Goal: Task Accomplishment & Management: Manage account settings

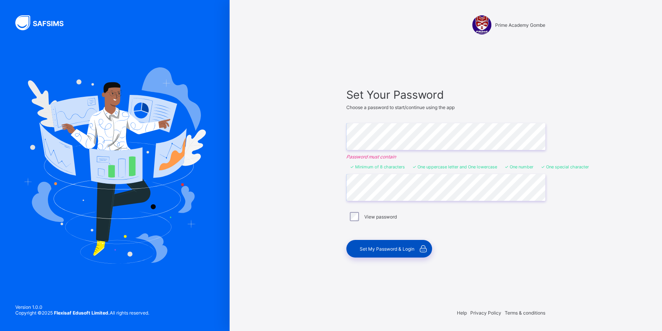
click at [390, 251] on span "Set My Password & Login" at bounding box center [386, 249] width 55 height 6
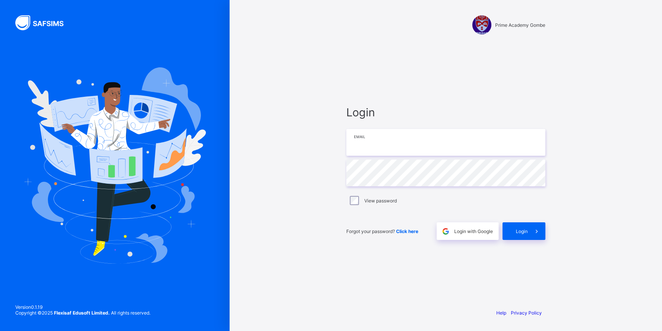
click at [376, 142] on input "email" at bounding box center [445, 142] width 199 height 27
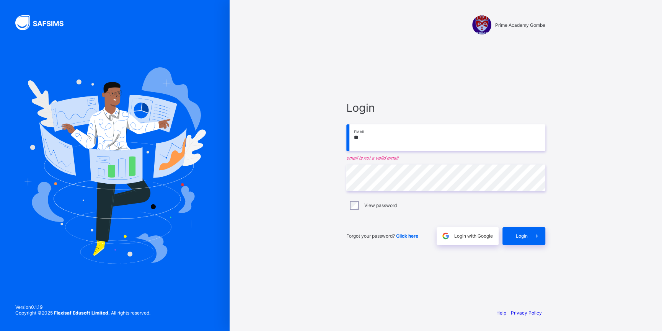
type input "*"
click at [522, 233] on span "Login" at bounding box center [521, 236] width 12 height 6
click at [441, 139] on input "**********" at bounding box center [445, 137] width 199 height 27
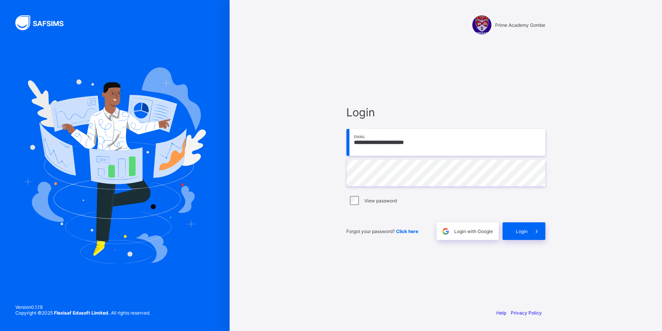
type input "**********"
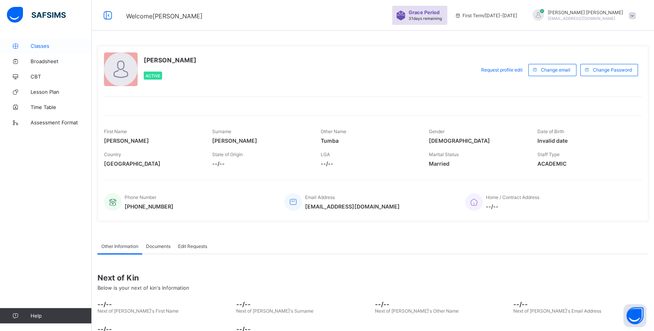
click at [41, 44] on span "Classes" at bounding box center [61, 46] width 61 height 6
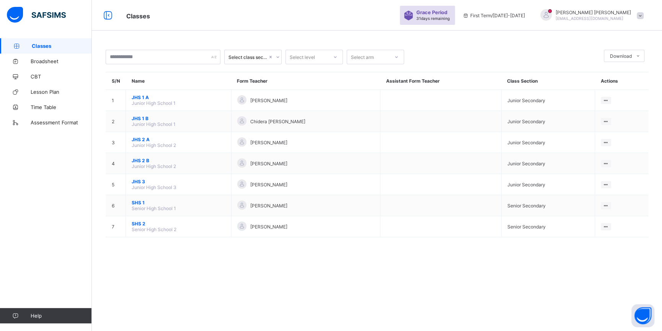
click at [263, 57] on div "Select class section" at bounding box center [247, 57] width 39 height 6
click at [253, 108] on div "Senior Secondary" at bounding box center [252, 109] width 57 height 12
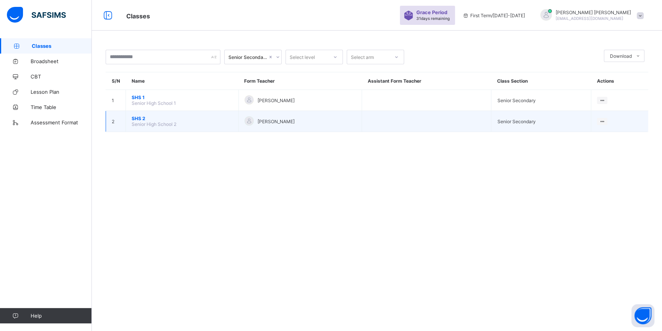
click at [140, 120] on td "SHS 2 Senior High School 2" at bounding box center [182, 121] width 113 height 21
click at [137, 121] on span "SHS 2" at bounding box center [182, 118] width 101 height 6
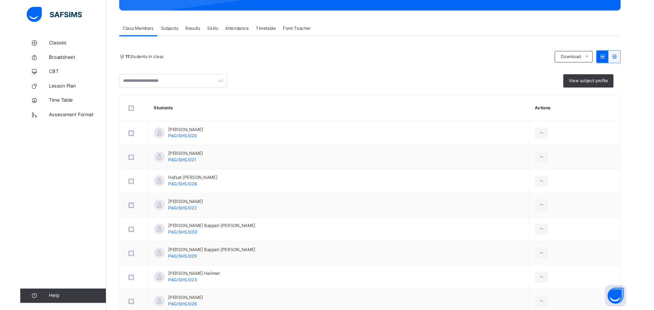
scroll to position [101, 0]
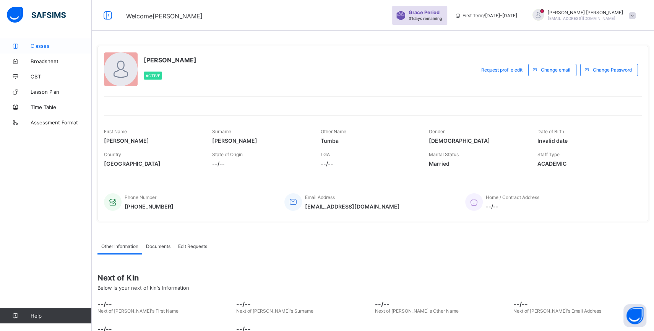
click at [43, 47] on span "Classes" at bounding box center [61, 46] width 61 height 6
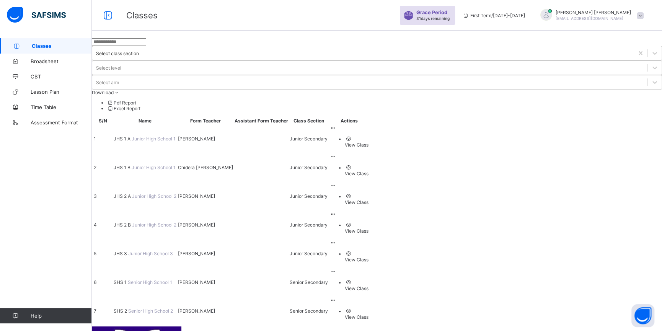
click at [128, 308] on span "SHS 2" at bounding box center [121, 311] width 15 height 6
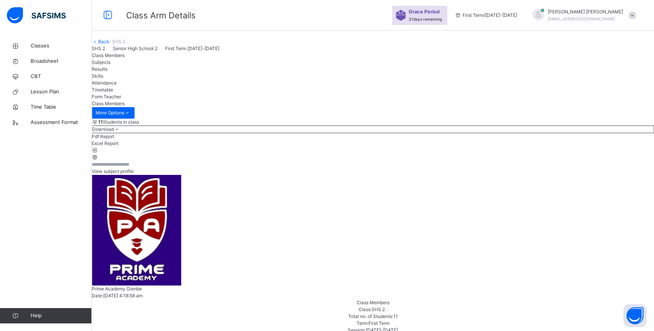
click at [111, 65] on span "Subjects" at bounding box center [101, 62] width 19 height 6
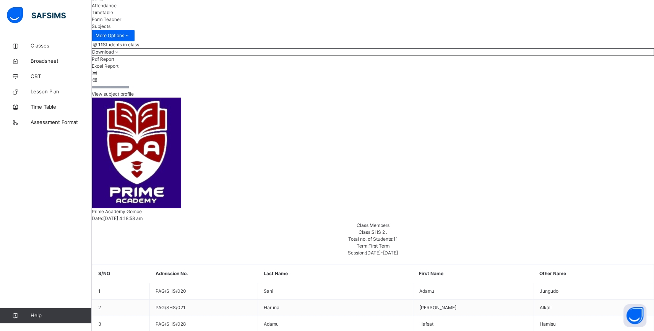
scroll to position [76, 0]
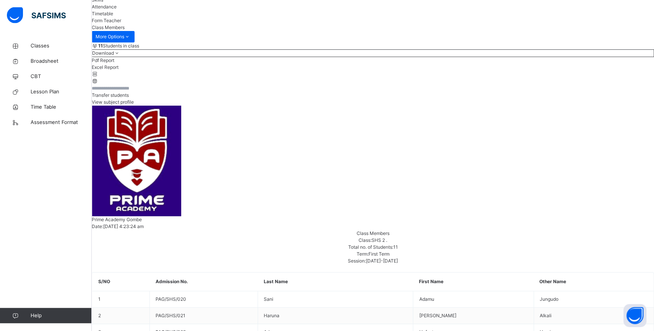
click at [134, 105] on span "View subject profile" at bounding box center [113, 102] width 42 height 6
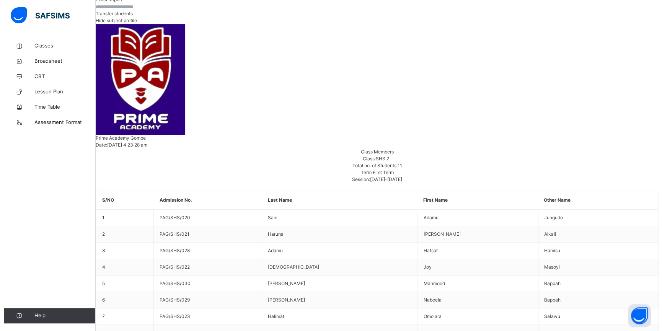
scroll to position [0, 154]
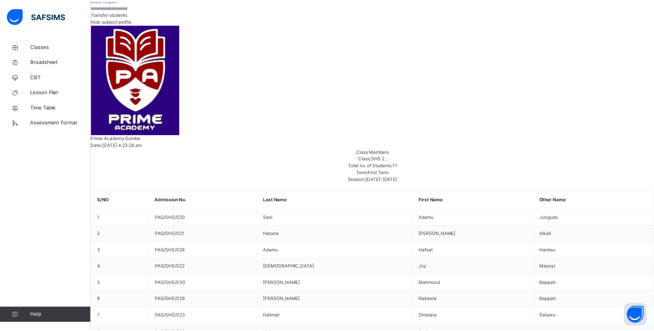
scroll to position [0, 0]
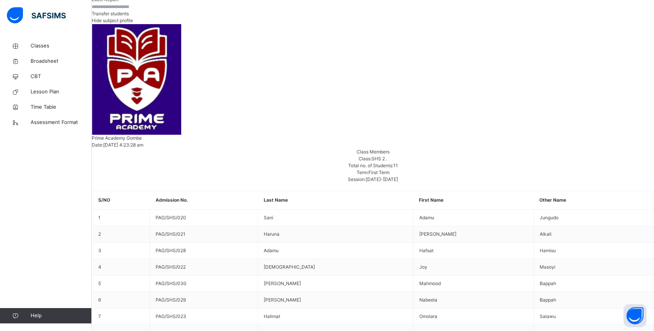
scroll to position [54, 154]
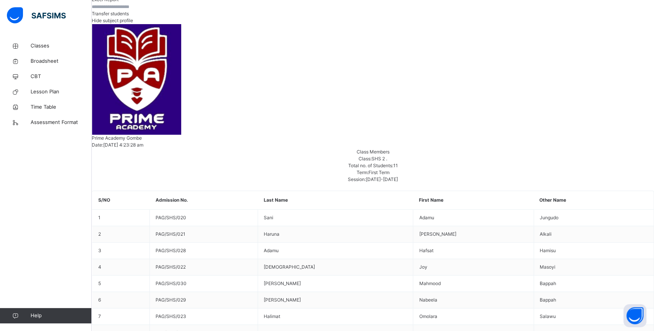
scroll to position [5, 154]
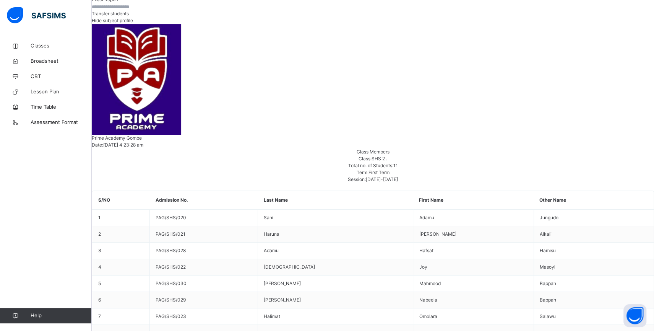
scroll to position [104, 154]
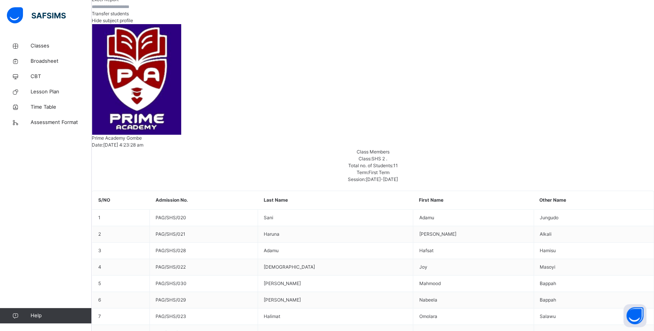
scroll to position [126, 154]
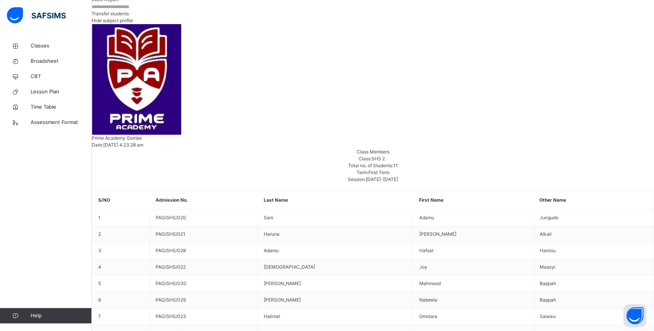
scroll to position [151, 154]
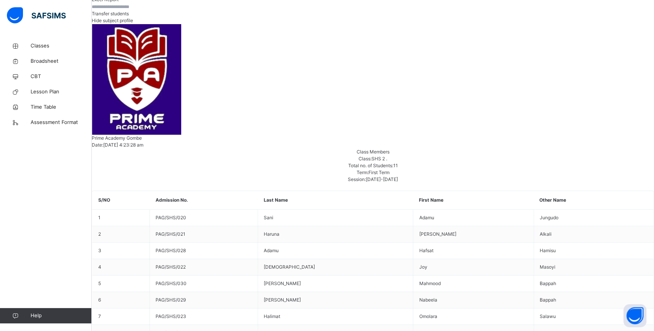
scroll to position [5, 0]
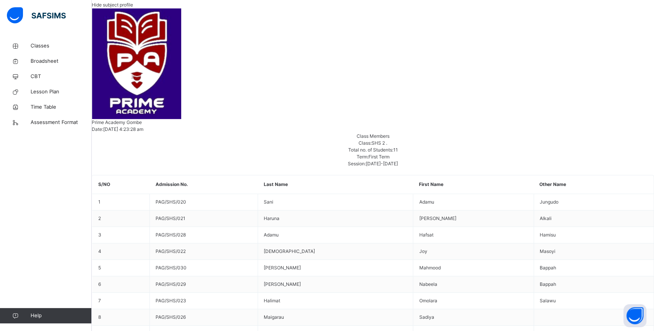
scroll to position [115, 0]
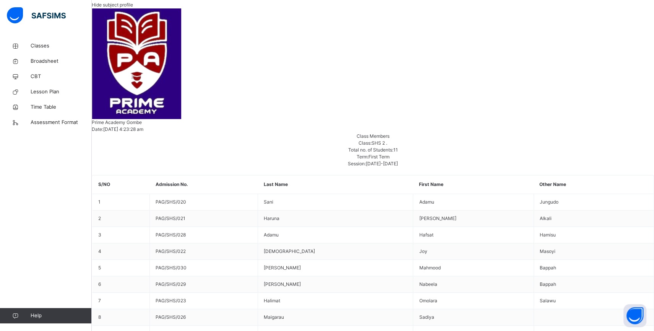
scroll to position [151, 0]
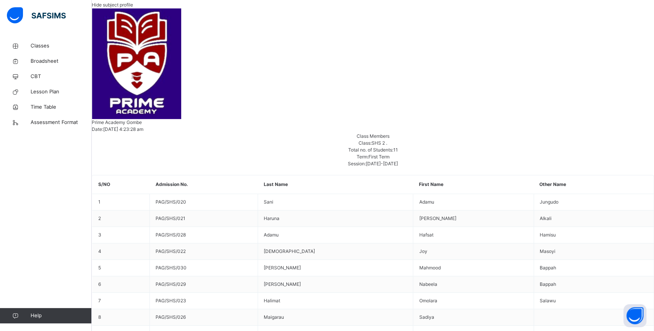
scroll to position [0, 196]
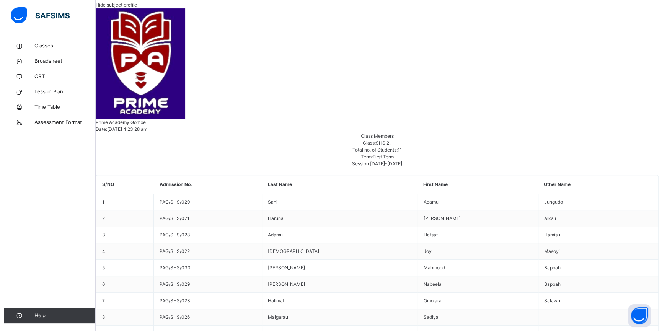
scroll to position [10, 136]
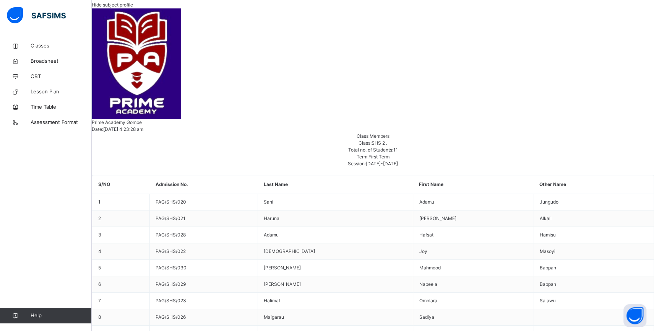
scroll to position [5, 109]
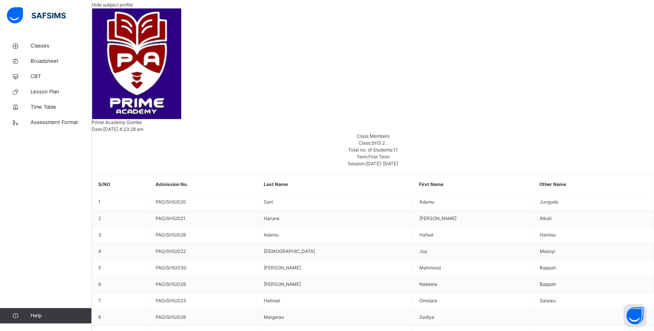
scroll to position [126, 109]
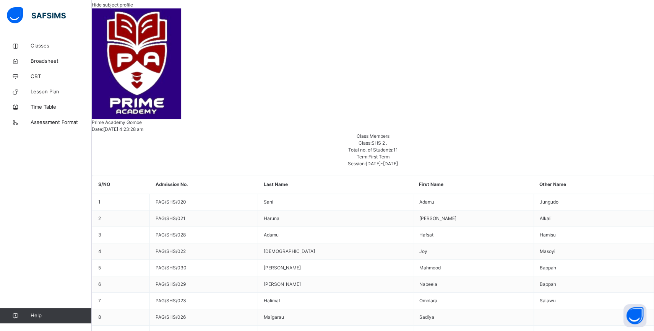
scroll to position [151, 0]
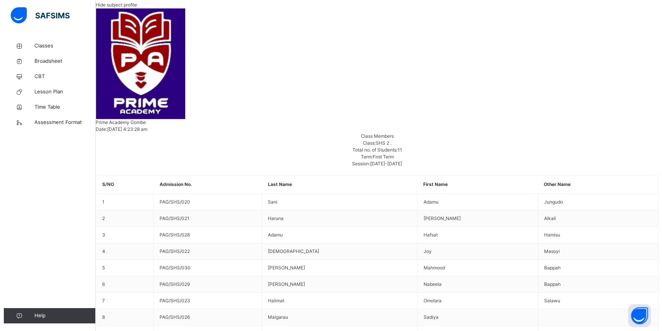
scroll to position [151, 163]
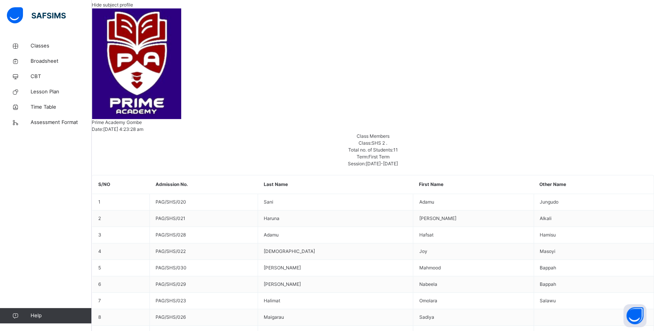
scroll to position [151, 111]
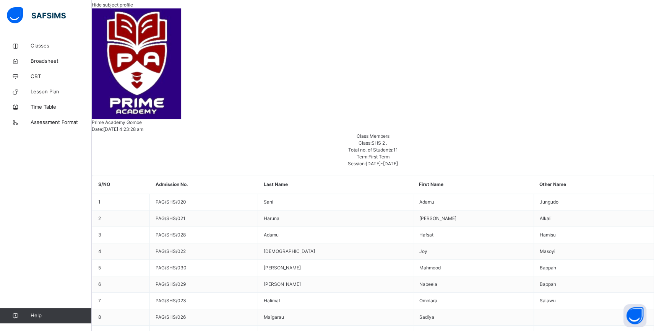
scroll to position [151, 0]
click at [51, 90] on span "Lesson Plan" at bounding box center [61, 92] width 61 height 8
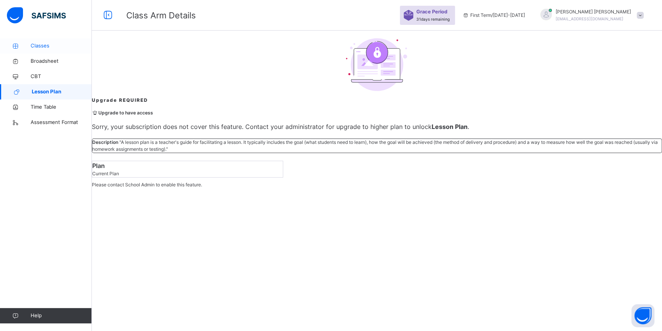
click at [45, 42] on span "Classes" at bounding box center [61, 46] width 61 height 8
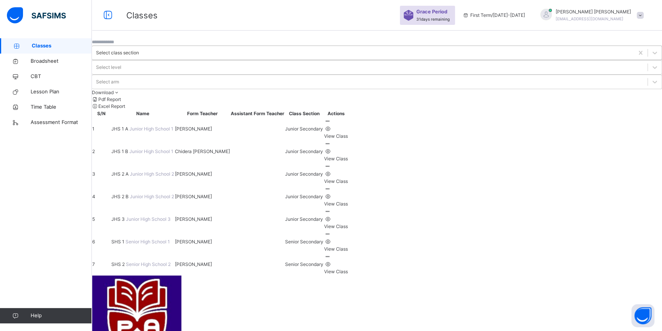
click at [139, 55] on div "Select class section" at bounding box center [117, 52] width 43 height 7
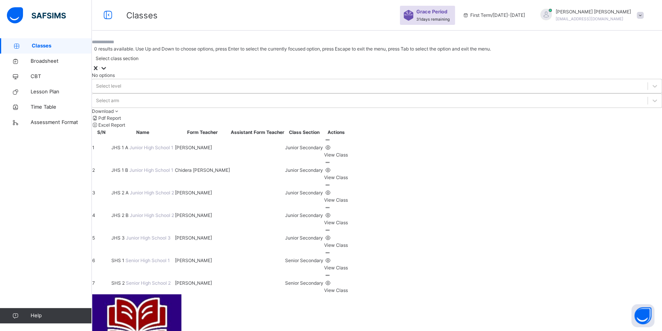
click at [138, 55] on div "Select class section" at bounding box center [117, 58] width 43 height 7
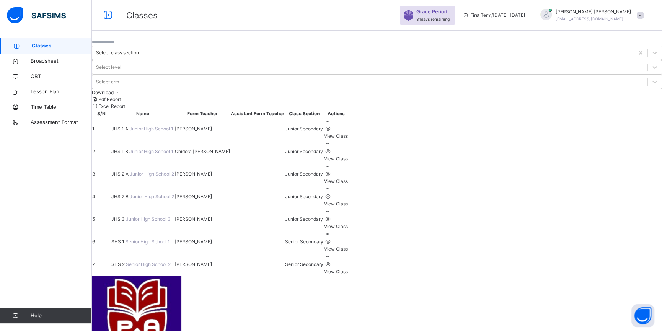
click at [213, 46] on div at bounding box center [377, 41] width 570 height 7
click at [126, 261] on span "SHS 2" at bounding box center [118, 264] width 15 height 6
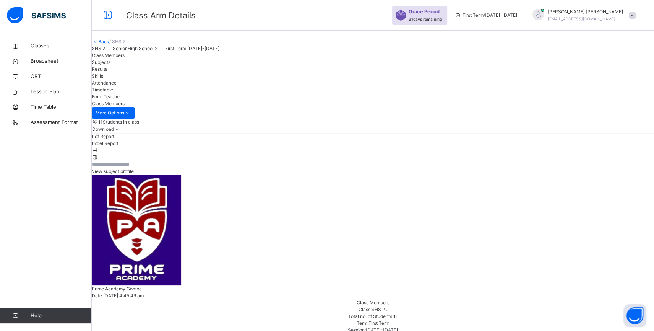
click at [230, 86] on div "Attendance" at bounding box center [373, 83] width 563 height 7
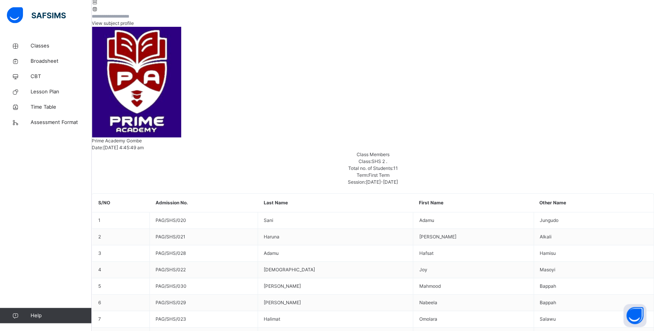
scroll to position [148, 0]
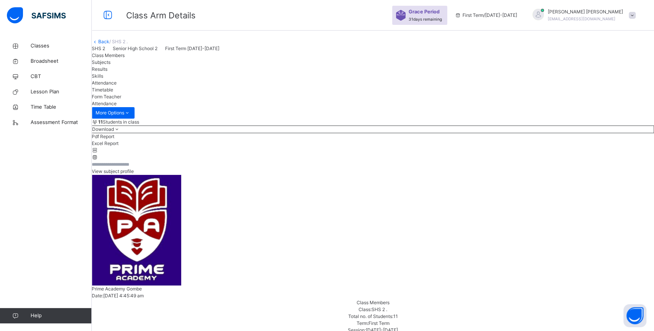
click at [113, 93] on span "Timetable" at bounding box center [102, 90] width 21 height 6
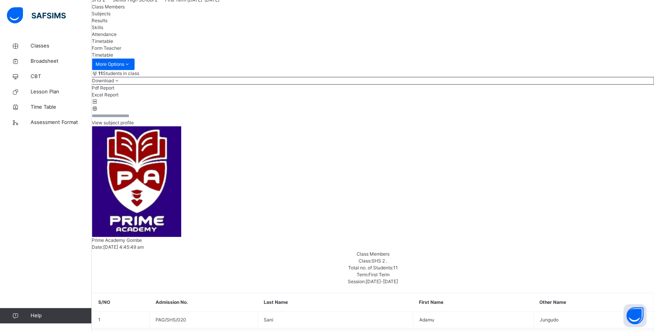
scroll to position [28, 0]
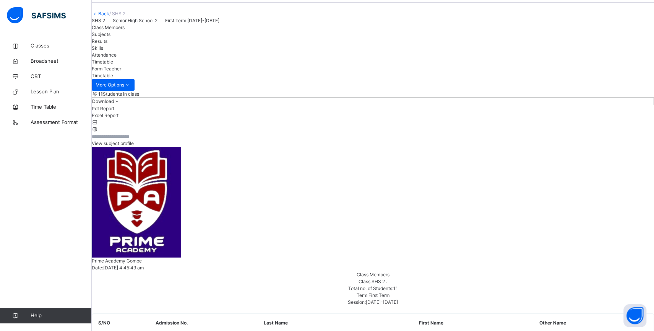
click at [121, 72] on span "Form Teacher" at bounding box center [106, 69] width 29 height 6
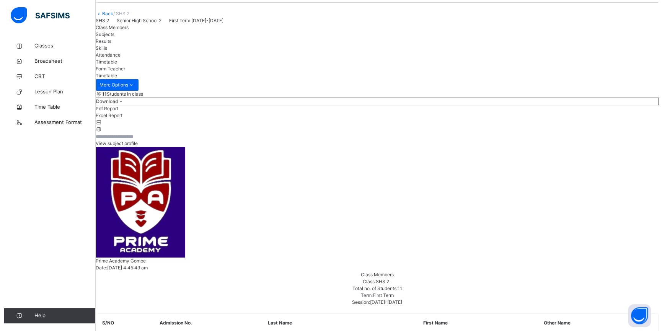
scroll to position [0, 0]
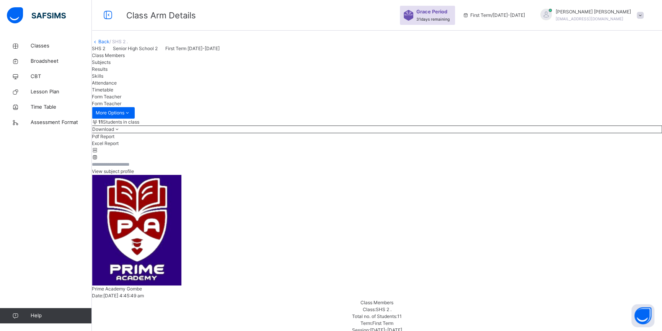
click at [113, 93] on span "Timetable" at bounding box center [102, 90] width 21 height 6
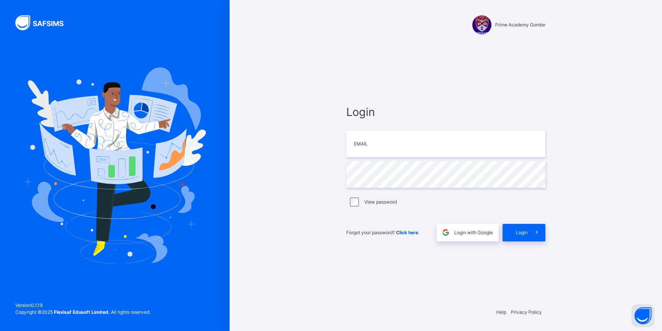
type input "**********"
